Goal: Task Accomplishment & Management: Use online tool/utility

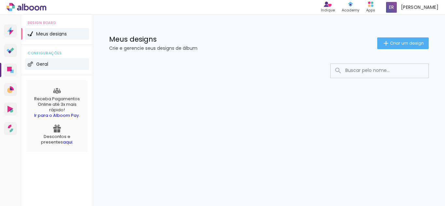
click at [39, 64] on span "Geral" at bounding box center [42, 64] width 12 height 5
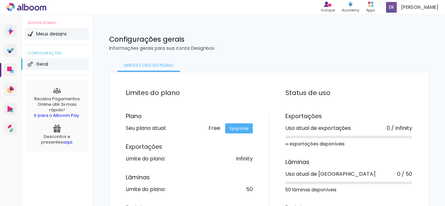
click at [57, 34] on span "Meus designs" at bounding box center [51, 34] width 31 height 5
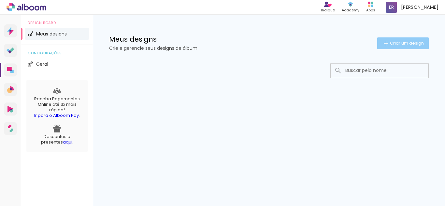
click at [394, 42] on span "Criar um design" at bounding box center [407, 43] width 34 height 4
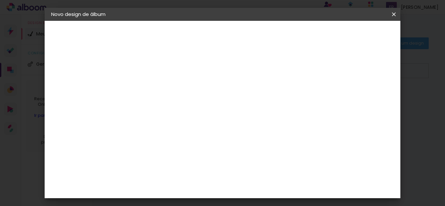
click at [158, 88] on input at bounding box center [158, 87] width 0 height 10
type input "[PERSON_NAME]"
type paper-input "[PERSON_NAME]"
click at [0, 0] on slot "Avançar" at bounding box center [0, 0] width 0 height 0
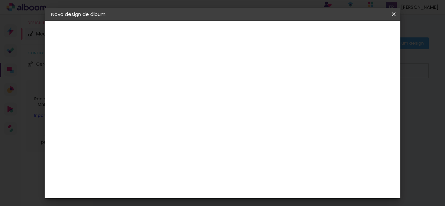
click at [0, 0] on slot "Avançar" at bounding box center [0, 0] width 0 height 0
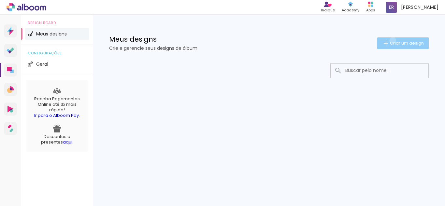
click at [391, 41] on span "Criar um design" at bounding box center [407, 43] width 34 height 4
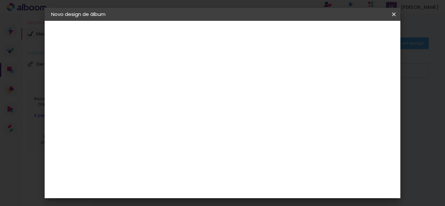
click at [158, 89] on input at bounding box center [158, 87] width 0 height 10
type input "[PERSON_NAME]"
type paper-input "[PERSON_NAME]"
click at [0, 0] on slot "Avançar" at bounding box center [0, 0] width 0 height 0
click at [0, 0] on slot "Tamanho Livre" at bounding box center [0, 0] width 0 height 0
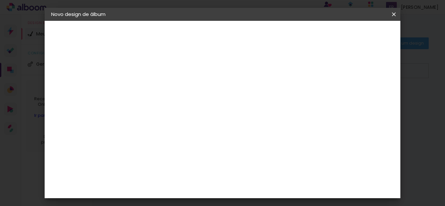
click at [279, 103] on paper-item "Tamanho Livre" at bounding box center [248, 99] width 62 height 14
click at [0, 0] on slot "Avançar" at bounding box center [0, 0] width 0 height 0
click at [87, 81] on div "Tamanho livre" at bounding box center [76, 80] width 22 height 9
click at [279, 35] on div "Voltar Avançar" at bounding box center [246, 34] width 65 height 11
click at [279, 91] on div at bounding box center [248, 87] width 62 height 8
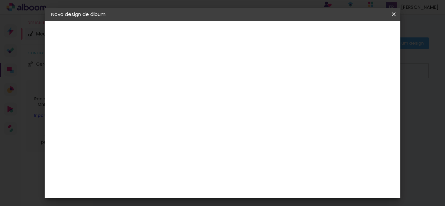
click at [0, 0] on slot "Tamanho Livre" at bounding box center [0, 0] width 0 height 0
click at [0, 0] on slot "Avançar" at bounding box center [0, 0] width 0 height 0
click at [217, 101] on span "cm" at bounding box center [221, 102] width 8 height 10
click at [214, 100] on span "30" at bounding box center [211, 102] width 11 height 10
drag, startPoint x: 214, startPoint y: 100, endPoint x: 199, endPoint y: 100, distance: 15.3
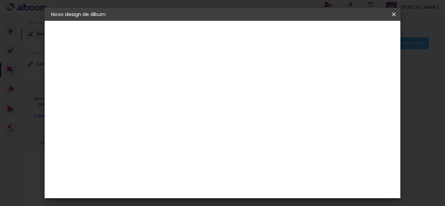
click at [199, 100] on div "30 cm" at bounding box center [215, 102] width 94 height 16
click at [259, 62] on div "30 cm cm cm mm A maioria das encadernadoras sugere 5mm de sangria." at bounding box center [249, 79] width 240 height 52
click at [213, 67] on div "30 cm" at bounding box center [215, 73] width 94 height 16
click at [214, 70] on span "30" at bounding box center [211, 73] width 11 height 10
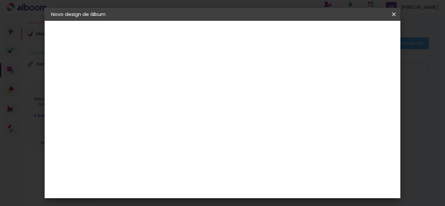
drag, startPoint x: 214, startPoint y: 70, endPoint x: 199, endPoint y: 69, distance: 15.6
click at [199, 69] on div "30 cm" at bounding box center [215, 73] width 94 height 16
click at [91, 65] on div "2. Especificações" at bounding box center [86, 67] width 71 height 8
click at [59, 65] on div "2. Especificações" at bounding box center [86, 67] width 71 height 8
click at [80, 79] on div "Tamanho livre" at bounding box center [76, 80] width 22 height 9
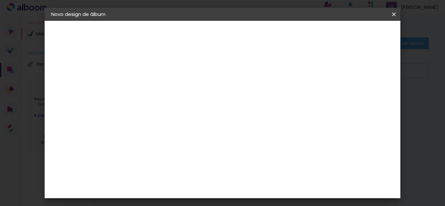
click at [79, 64] on div "2. Especificações" at bounding box center [86, 67] width 71 height 8
click at [0, 0] on slot "Tamanho Livre" at bounding box center [0, 0] width 0 height 0
click at [0, 0] on slot "Avançar" at bounding box center [0, 0] width 0 height 0
click at [220, 105] on span "cm" at bounding box center [221, 102] width 8 height 10
click at [142, 170] on input "30" at bounding box center [137, 168] width 17 height 10
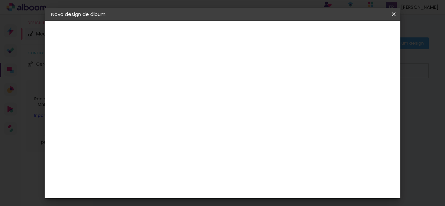
drag, startPoint x: 143, startPoint y: 168, endPoint x: 129, endPoint y: 167, distance: 14.3
click at [129, 167] on input "30" at bounding box center [137, 168] width 17 height 10
type input "20"
type paper-input "20"
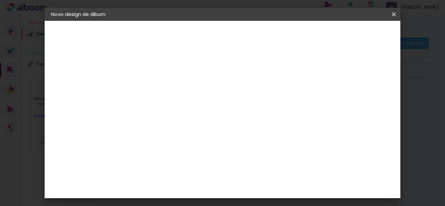
click at [264, 175] on input "60" at bounding box center [258, 174] width 17 height 10
click at [159, 73] on div "30 cm cm cm mm A maioria das encadernadoras sugere 5mm de sangria." at bounding box center [249, 47] width 240 height 52
click at [156, 128] on div "cm" at bounding box center [141, 120] width 32 height 62
click at [259, 172] on input "60" at bounding box center [258, 174] width 17 height 10
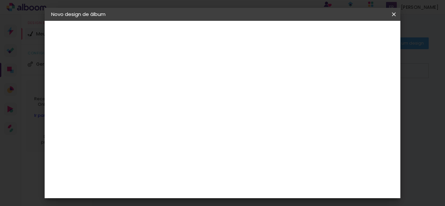
click at [353, 35] on span "Iniciar design" at bounding box center [338, 34] width 30 height 5
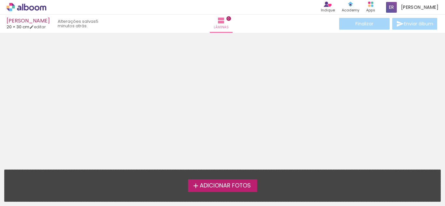
scroll to position [21, 0]
click at [234, 184] on span "Adicionar Fotos" at bounding box center [225, 186] width 51 height 6
click at [0, 0] on input "file" at bounding box center [0, 0] width 0 height 0
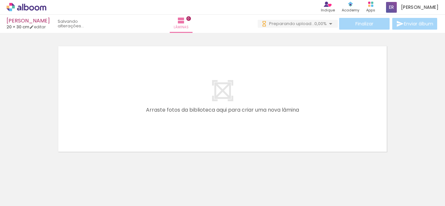
scroll to position [0, 0]
drag, startPoint x: 60, startPoint y: 184, endPoint x: 147, endPoint y: 105, distance: 117.5
click at [149, 97] on quentale-workspace at bounding box center [222, 103] width 445 height 206
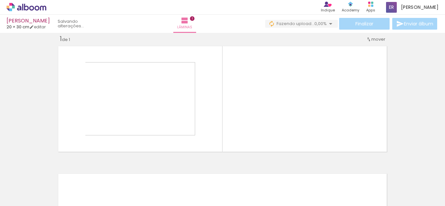
scroll to position [8, 0]
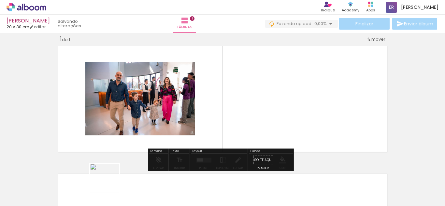
drag, startPoint x: 103, startPoint y: 188, endPoint x: 257, endPoint y: 118, distance: 169.3
click at [257, 118] on quentale-workspace at bounding box center [222, 103] width 445 height 206
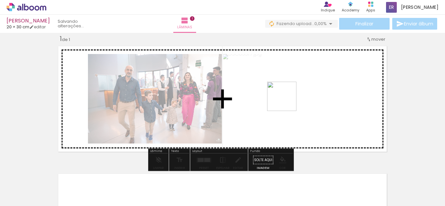
drag, startPoint x: 138, startPoint y: 189, endPoint x: 288, endPoint y: 99, distance: 175.0
click at [289, 99] on quentale-workspace at bounding box center [222, 103] width 445 height 206
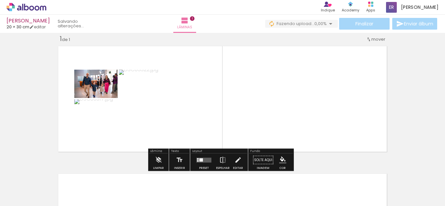
click at [371, 22] on div "Finalizar Enviar álbum" at bounding box center [351, 24] width 173 height 12
click at [154, 108] on quentale-photo at bounding box center [162, 99] width 87 height 58
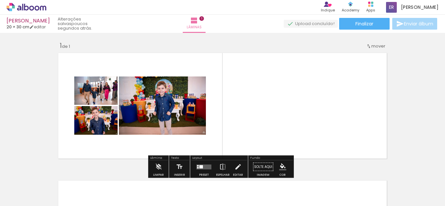
scroll to position [0, 0]
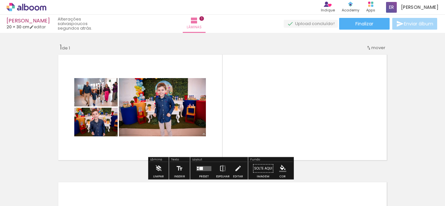
drag, startPoint x: 213, startPoint y: 186, endPoint x: 264, endPoint y: 166, distance: 54.5
click at [254, 95] on quentale-workspace at bounding box center [222, 103] width 445 height 206
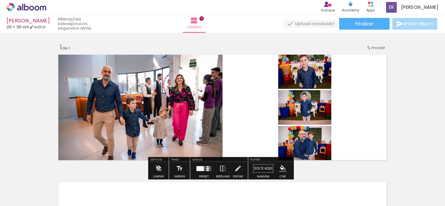
drag, startPoint x: 254, startPoint y: 186, endPoint x: 261, endPoint y: 106, distance: 79.4
click at [261, 108] on quentale-workspace at bounding box center [222, 103] width 445 height 206
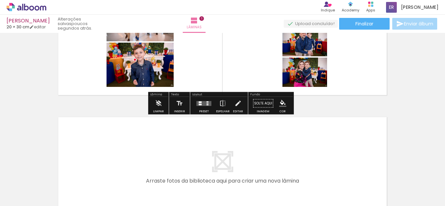
scroll to position [33, 0]
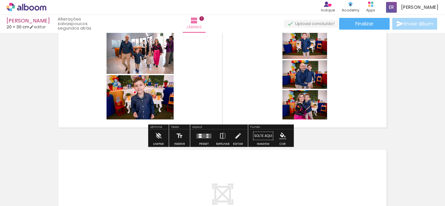
click at [202, 138] on quentale-layouter at bounding box center [203, 135] width 15 height 5
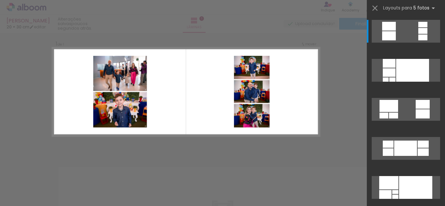
scroll to position [8, 0]
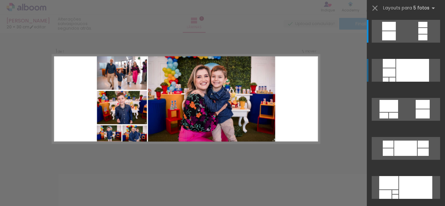
click at [407, 69] on div at bounding box center [412, 70] width 33 height 23
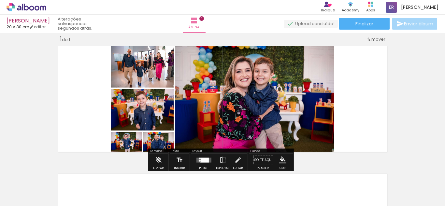
click at [199, 158] on div at bounding box center [200, 158] width 2 height 1
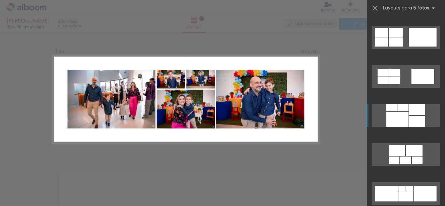
scroll to position [755, 0]
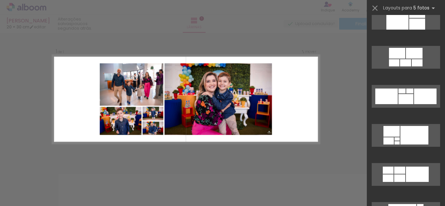
click at [335, 62] on div "Confirmar Cancelar" at bounding box center [222, 160] width 445 height 271
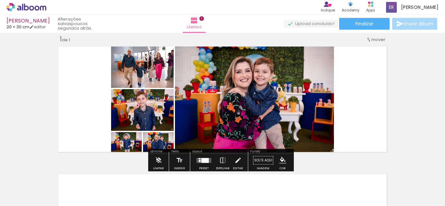
click at [287, 129] on quentale-photo at bounding box center [254, 99] width 159 height 111
click at [150, 121] on quentale-photo at bounding box center [142, 110] width 62 height 42
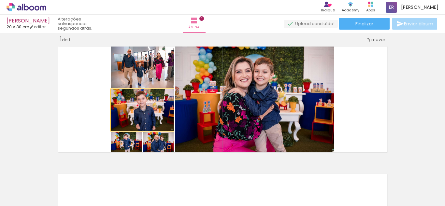
click at [150, 121] on quentale-photo at bounding box center [142, 110] width 62 height 42
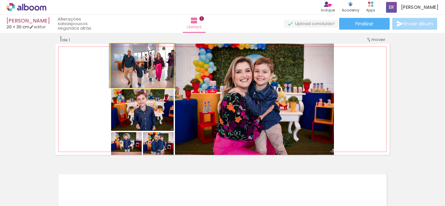
click at [162, 64] on quentale-photo at bounding box center [142, 66] width 62 height 44
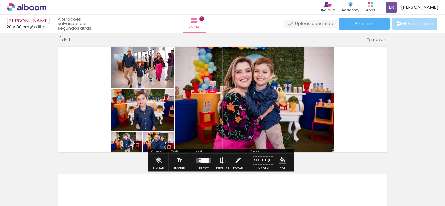
click at [300, 97] on quentale-photo at bounding box center [254, 99] width 159 height 111
click at [365, 24] on span "Finalizar" at bounding box center [364, 23] width 18 height 5
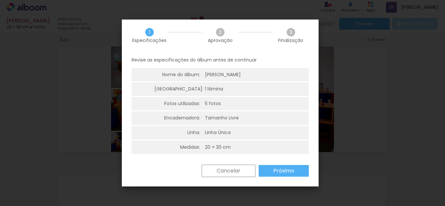
scroll to position [2, 0]
click at [0, 0] on slot "Próximo" at bounding box center [0, 0] width 0 height 0
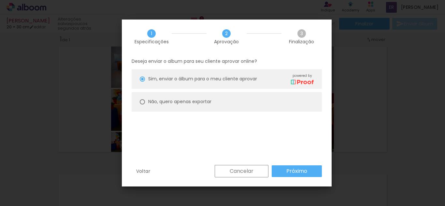
click at [0, 0] on slot "Cancelar" at bounding box center [0, 0] width 0 height 0
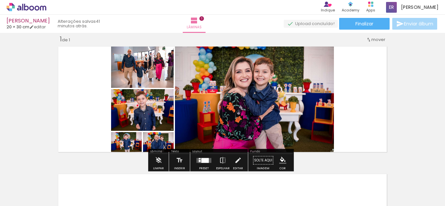
click at [285, 187] on div at bounding box center [284, 183] width 32 height 21
click at [272, 173] on iron-icon at bounding box center [269, 171] width 7 height 7
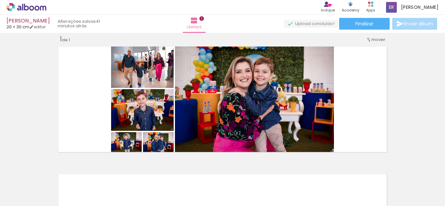
click at [237, 172] on iron-icon at bounding box center [233, 171] width 7 height 7
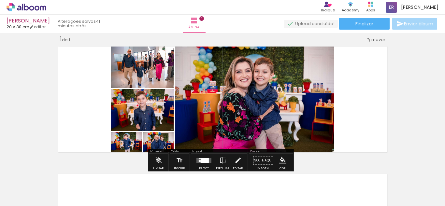
scroll to position [8, 0]
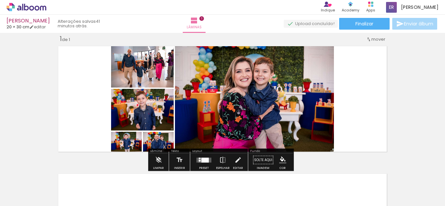
click at [242, 85] on quentale-photo at bounding box center [254, 98] width 159 height 111
drag, startPoint x: 255, startPoint y: 109, endPoint x: 317, endPoint y: 82, distance: 67.4
click at [317, 82] on quentale-photo at bounding box center [254, 98] width 159 height 111
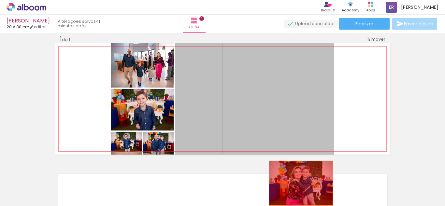
drag, startPoint x: 231, startPoint y: 103, endPoint x: 298, endPoint y: 183, distance: 104.7
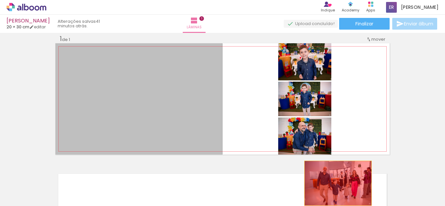
drag, startPoint x: 177, startPoint y: 100, endPoint x: 334, endPoint y: 183, distance: 177.0
click at [335, 183] on quentale-workspace at bounding box center [222, 103] width 445 height 206
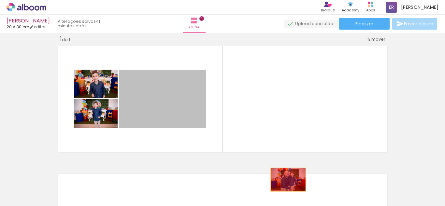
drag, startPoint x: 158, startPoint y: 97, endPoint x: 285, endPoint y: 180, distance: 151.9
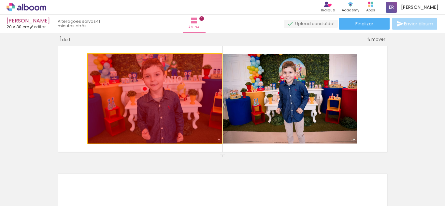
drag, startPoint x: 177, startPoint y: 100, endPoint x: 277, endPoint y: 183, distance: 129.7
click at [271, 199] on quentale-workspace at bounding box center [222, 103] width 445 height 206
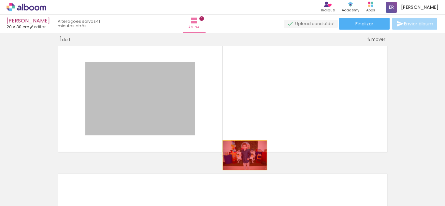
drag, startPoint x: 178, startPoint y: 110, endPoint x: 290, endPoint y: 173, distance: 128.1
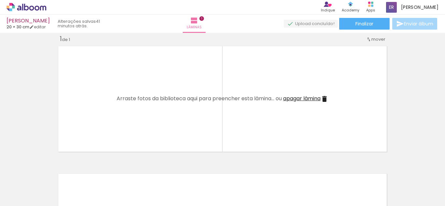
click at [240, 171] on quentale-thumb at bounding box center [247, 183] width 36 height 37
click at [236, 170] on iron-icon at bounding box center [233, 171] width 7 height 7
click at [200, 170] on iron-icon at bounding box center [196, 171] width 7 height 7
click at [161, 172] on iron-icon at bounding box center [160, 171] width 7 height 7
click at [127, 172] on iron-icon at bounding box center [123, 171] width 7 height 7
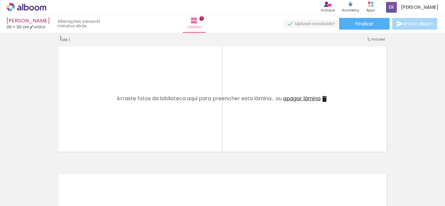
click at [90, 171] on iron-icon at bounding box center [87, 171] width 7 height 7
click at [52, 172] on iron-icon at bounding box center [51, 171] width 7 height 7
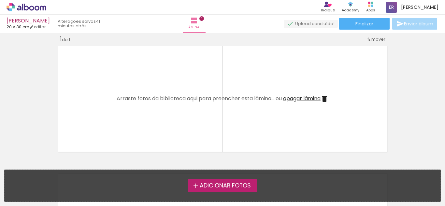
click at [228, 184] on span "Adicionar Fotos" at bounding box center [225, 186] width 51 height 6
click at [0, 0] on input "file" at bounding box center [0, 0] width 0 height 0
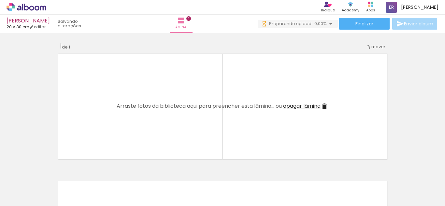
scroll to position [0, 0]
click at [372, 47] on span "mover" at bounding box center [378, 48] width 14 height 6
click at [372, 47] on paper-item "Posição atual: 1" at bounding box center [358, 46] width 49 height 11
click at [334, 46] on paper-item "Posição atual: 1" at bounding box center [358, 46] width 49 height 11
click at [324, 95] on quentale-layouter at bounding box center [222, 107] width 334 height 111
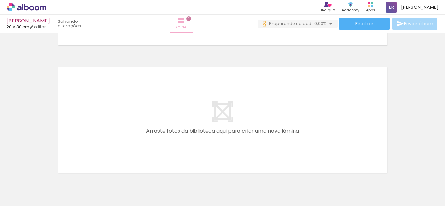
scroll to position [50, 0]
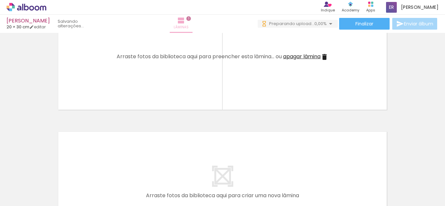
click at [192, 22] on paper-button "Lâminas 1" at bounding box center [181, 24] width 23 height 18
click at [193, 20] on div "Lâminas 1" at bounding box center [180, 24] width 23 height 18
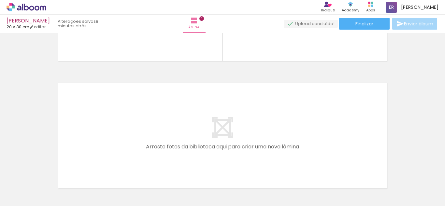
scroll to position [148, 0]
